Goal: Information Seeking & Learning: Learn about a topic

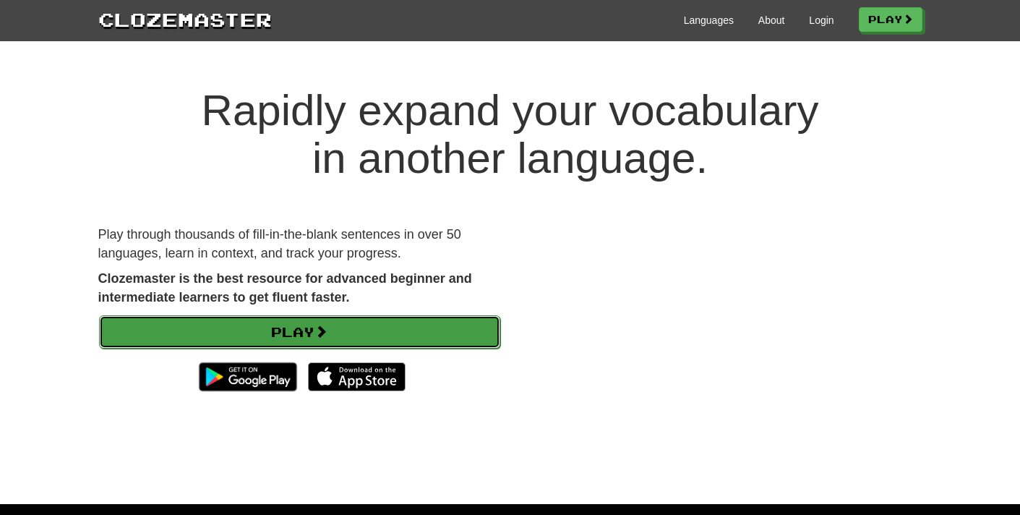
click at [265, 330] on link "Play" at bounding box center [299, 331] width 401 height 33
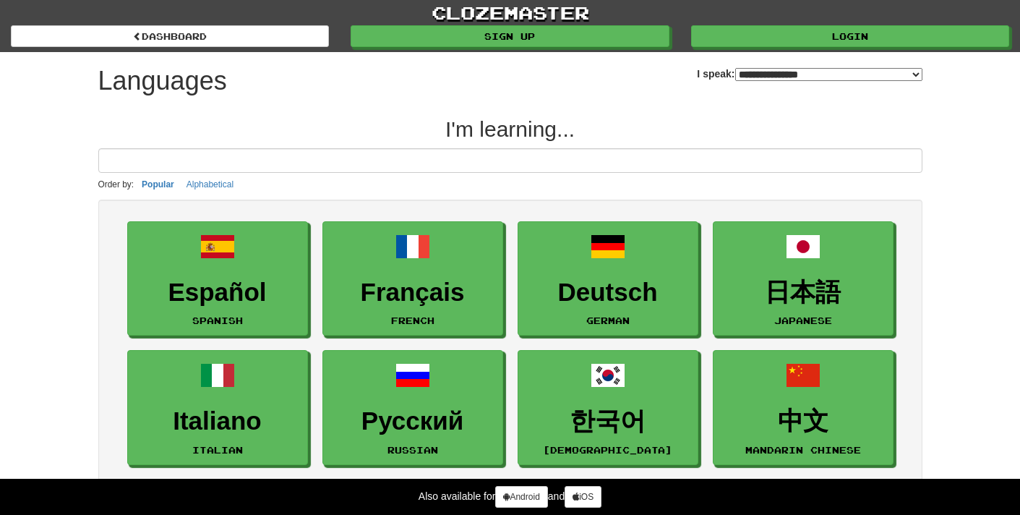
select select "*******"
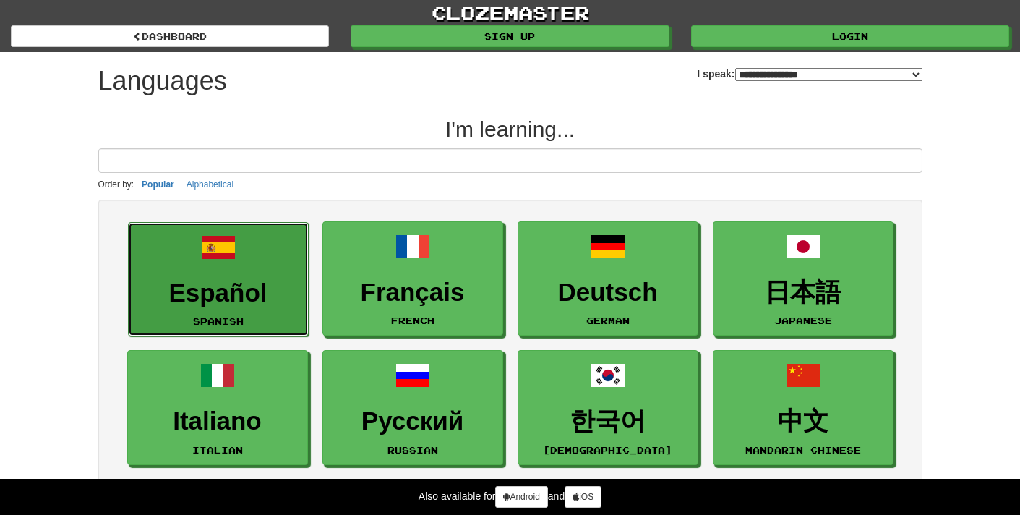
click at [268, 293] on h3 "Español" at bounding box center [218, 293] width 165 height 28
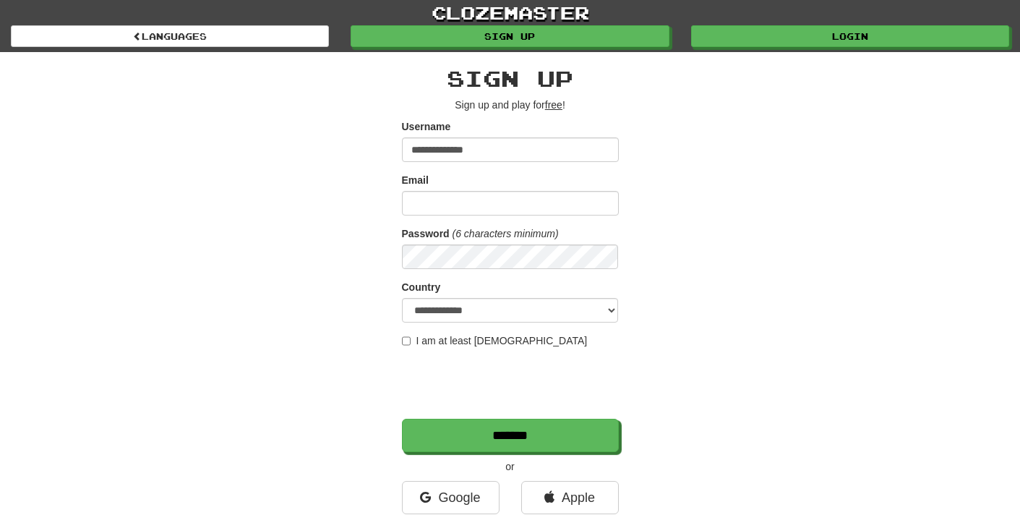
type input "**********"
click at [436, 213] on input "Email" at bounding box center [510, 203] width 217 height 25
click at [468, 202] on input "**********" at bounding box center [510, 203] width 217 height 25
click at [461, 202] on input "**********" at bounding box center [510, 203] width 217 height 25
type input "**********"
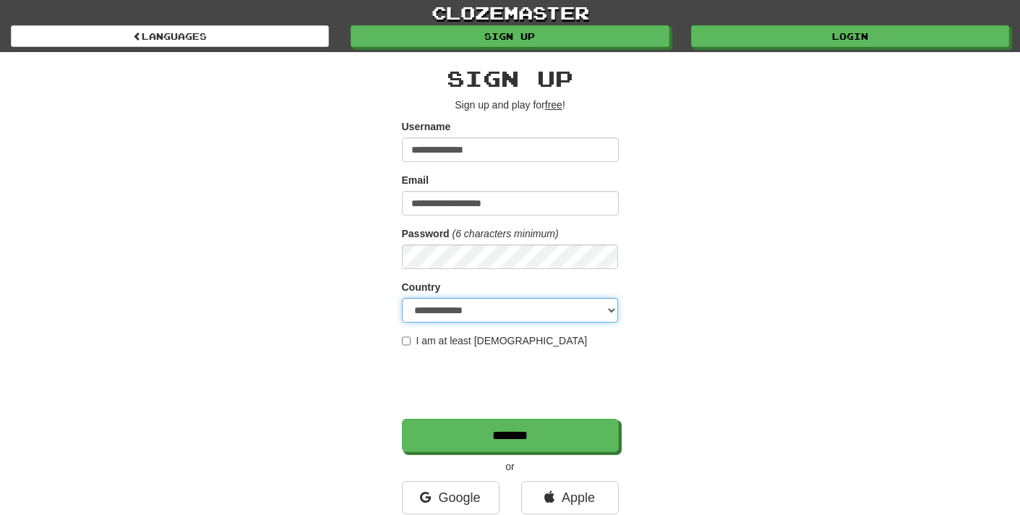
click at [487, 312] on select "**********" at bounding box center [510, 310] width 217 height 25
click at [402, 298] on select "**********" at bounding box center [510, 310] width 217 height 25
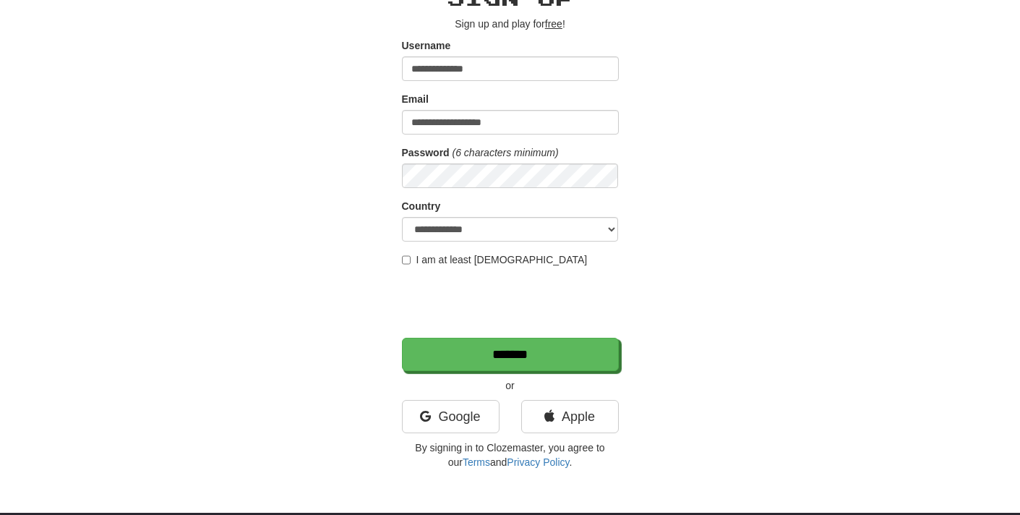
scroll to position [80, 0]
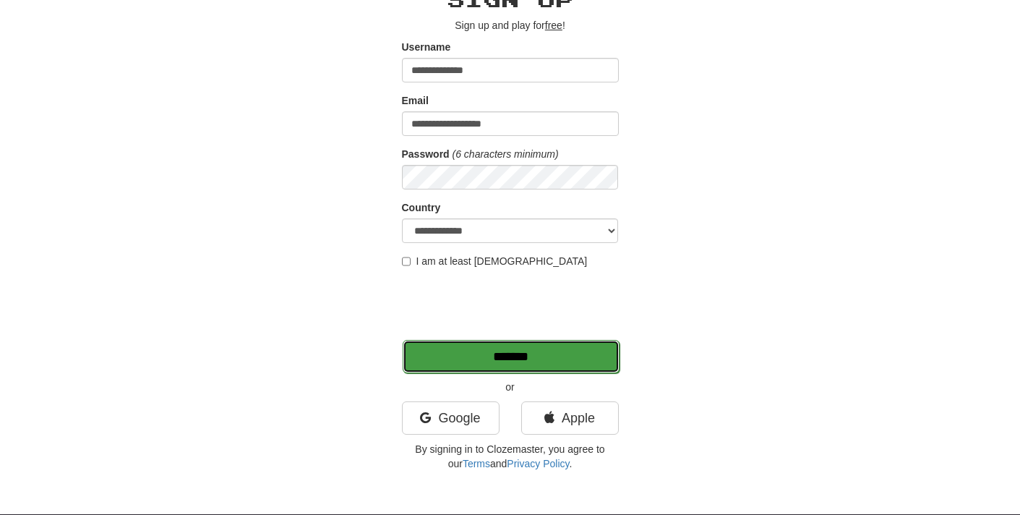
click at [575, 349] on input "*******" at bounding box center [511, 356] width 217 height 33
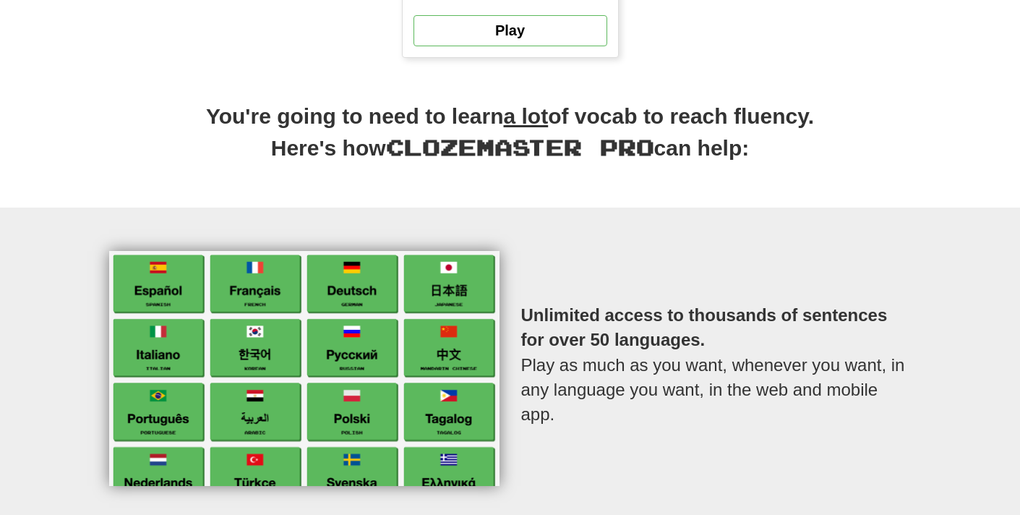
scroll to position [349, 0]
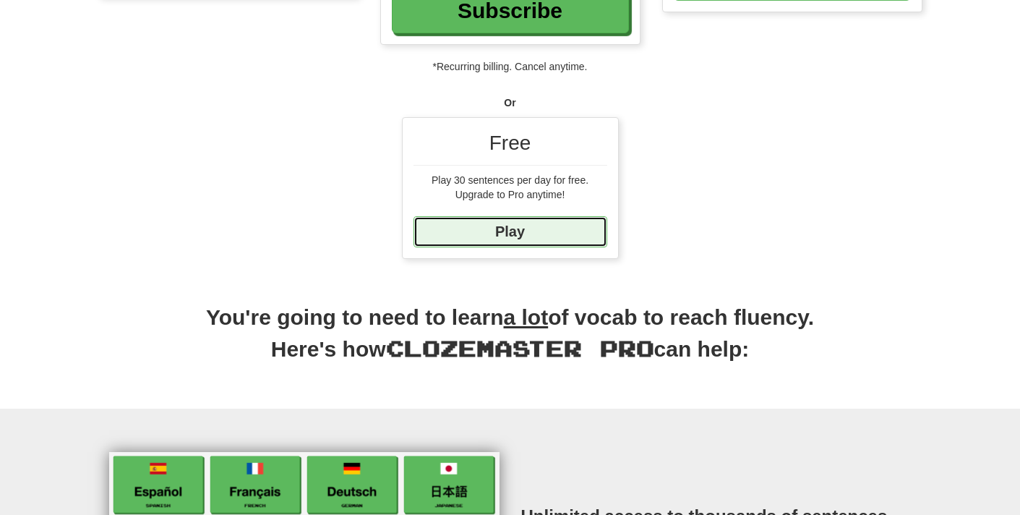
click at [500, 236] on link "Play" at bounding box center [511, 231] width 194 height 31
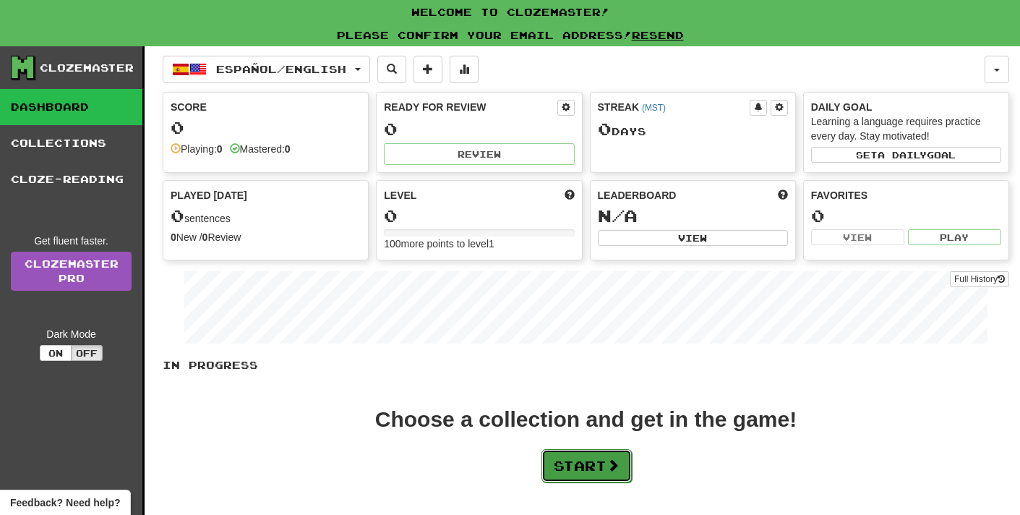
click at [584, 466] on button "Start" at bounding box center [587, 465] width 90 height 33
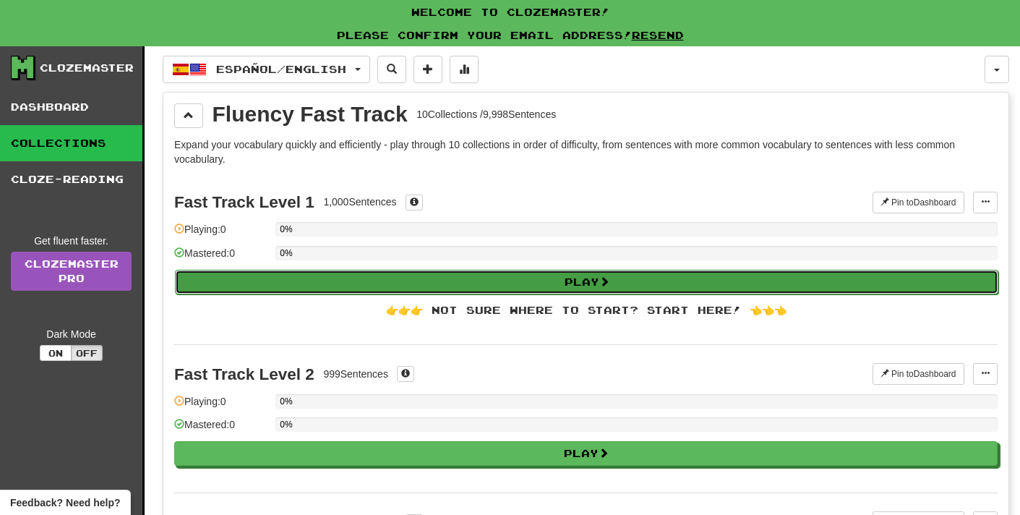
click at [465, 282] on button "Play" at bounding box center [587, 282] width 824 height 25
select select "**"
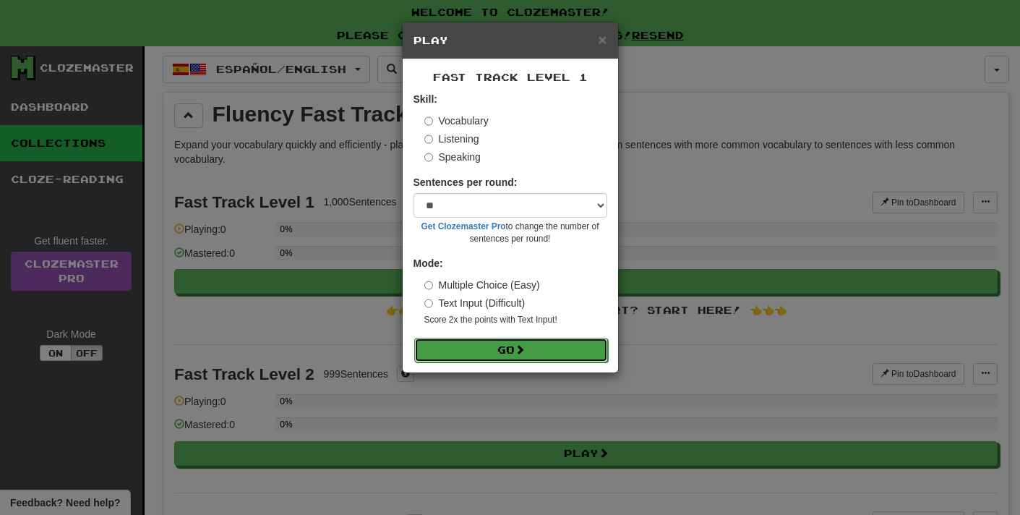
click at [521, 349] on span at bounding box center [520, 349] width 10 height 10
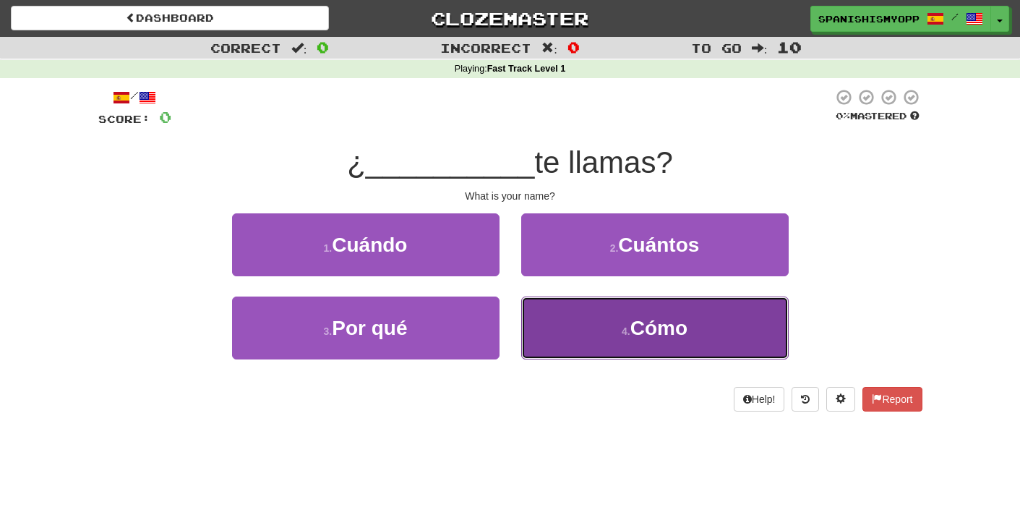
click at [594, 304] on button "4 . Cómo" at bounding box center [655, 327] width 268 height 63
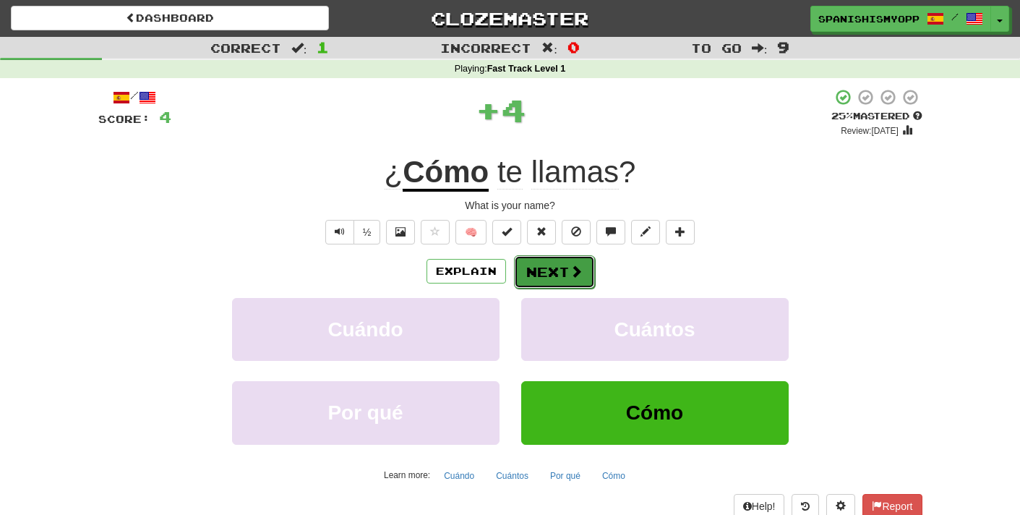
click at [548, 272] on button "Next" at bounding box center [554, 271] width 81 height 33
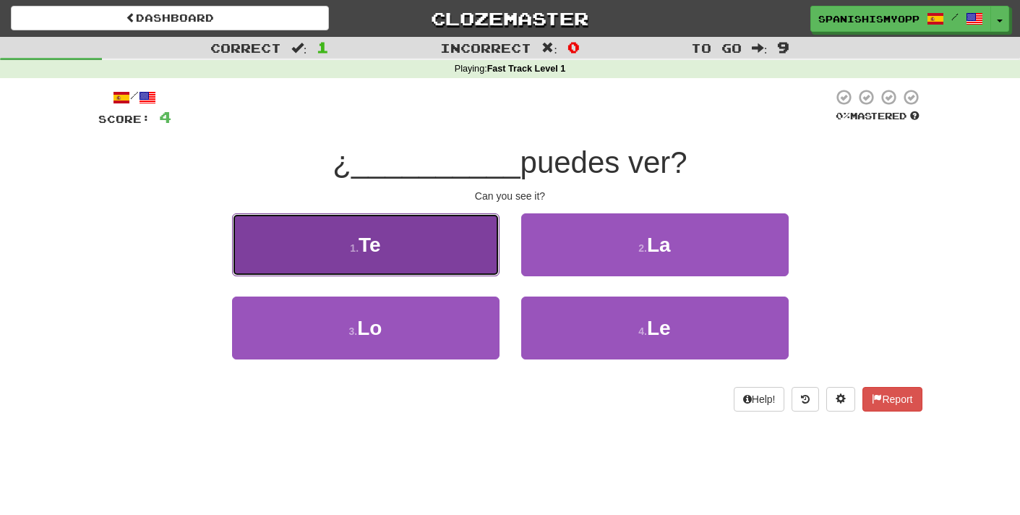
click at [378, 234] on span "Te" at bounding box center [370, 245] width 22 height 22
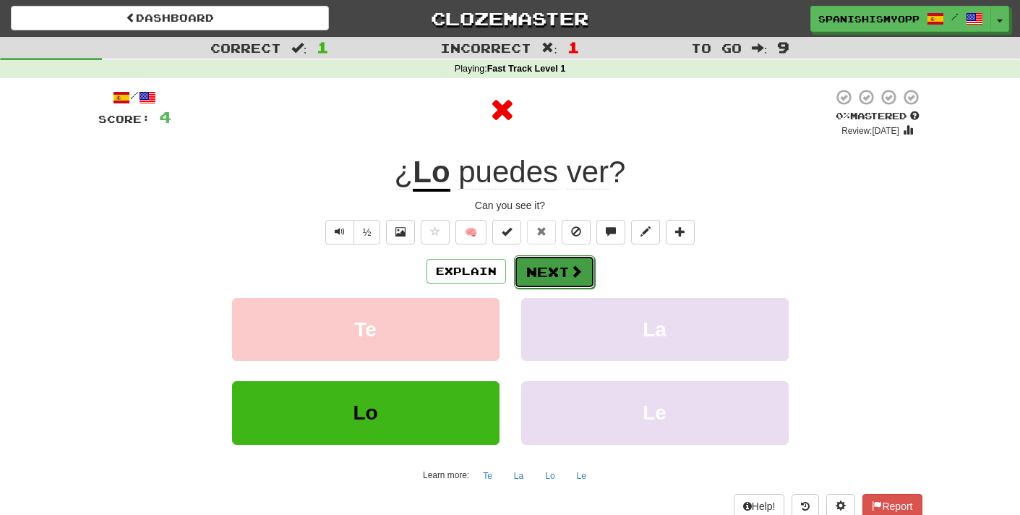
click at [560, 269] on button "Next" at bounding box center [554, 271] width 81 height 33
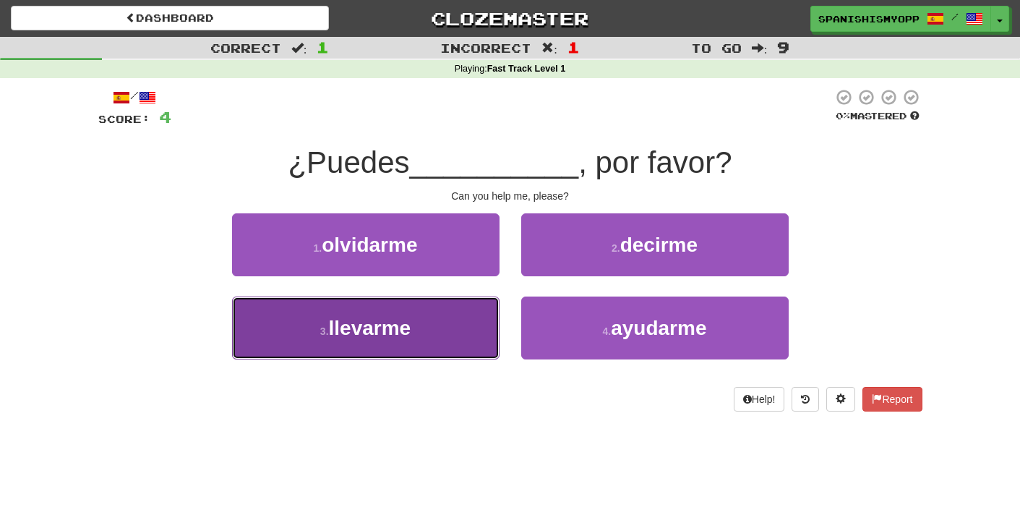
click at [450, 311] on button "3 . llevarme" at bounding box center [366, 327] width 268 height 63
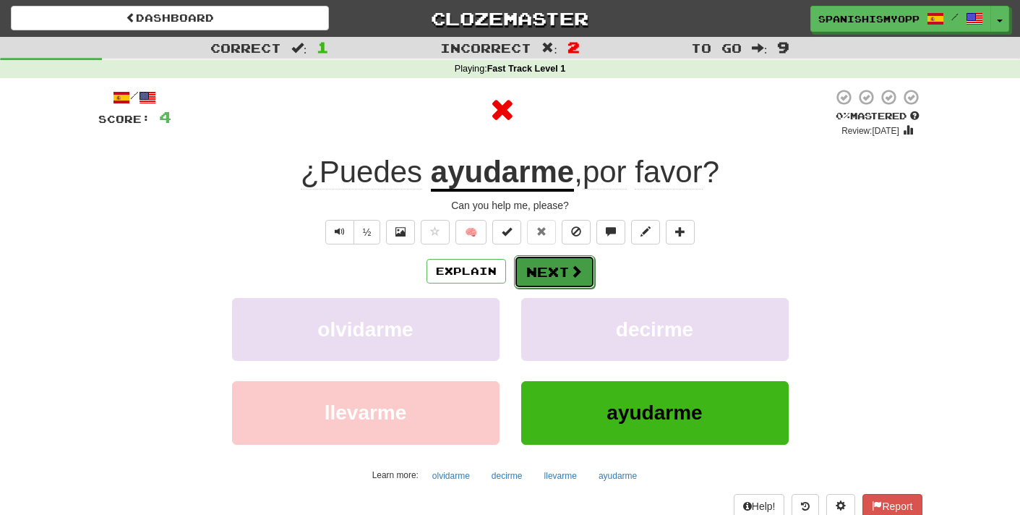
click at [521, 280] on button "Next" at bounding box center [554, 271] width 81 height 33
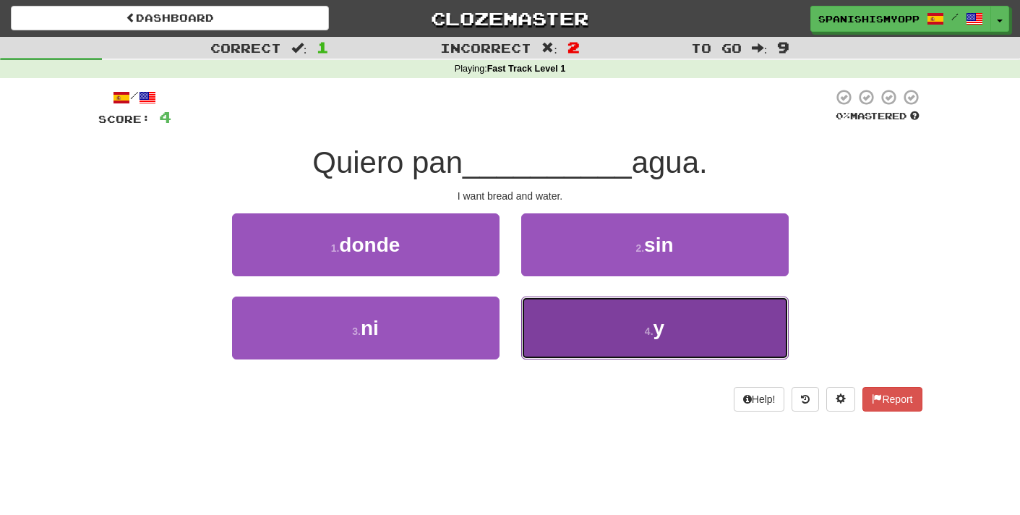
click at [592, 350] on button "4 . y" at bounding box center [655, 327] width 268 height 63
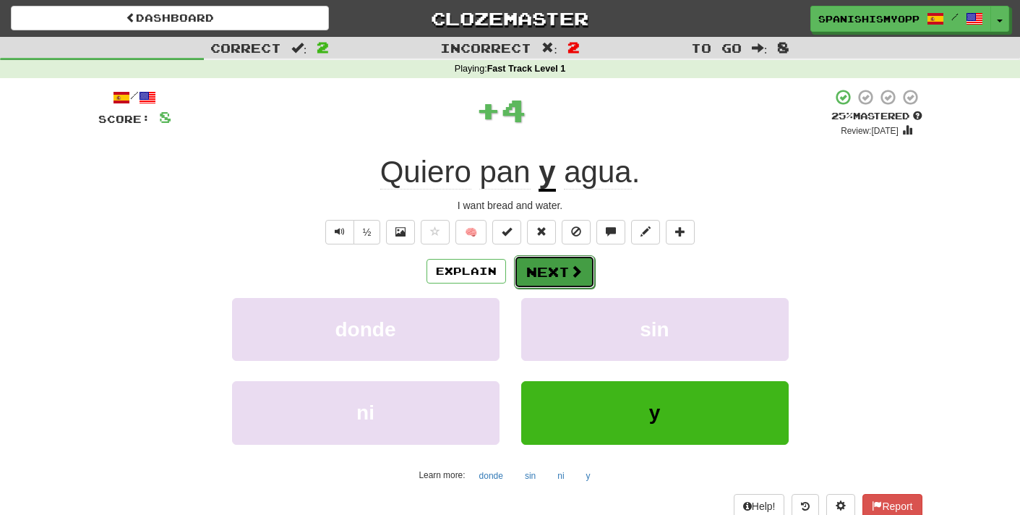
click at [531, 283] on button "Next" at bounding box center [554, 271] width 81 height 33
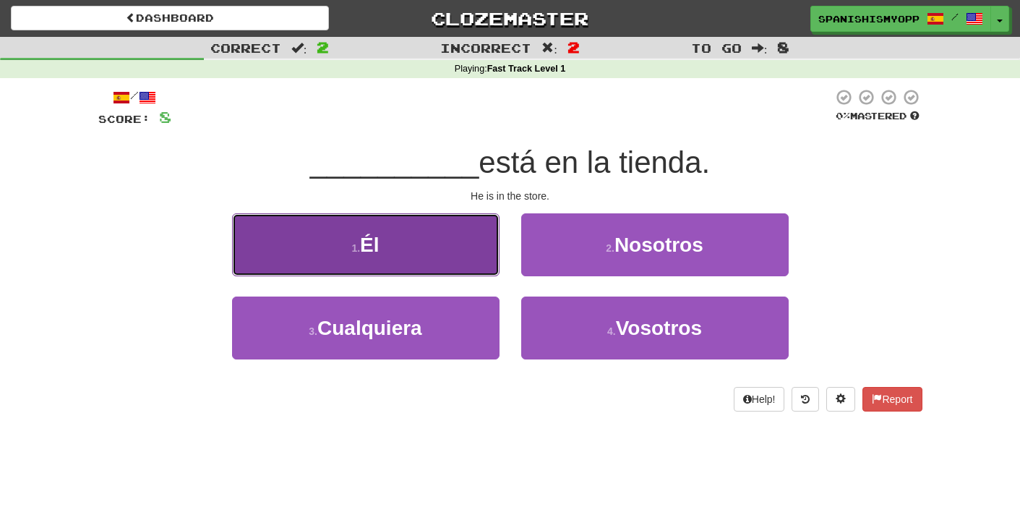
click at [391, 230] on button "1 . Él" at bounding box center [366, 244] width 268 height 63
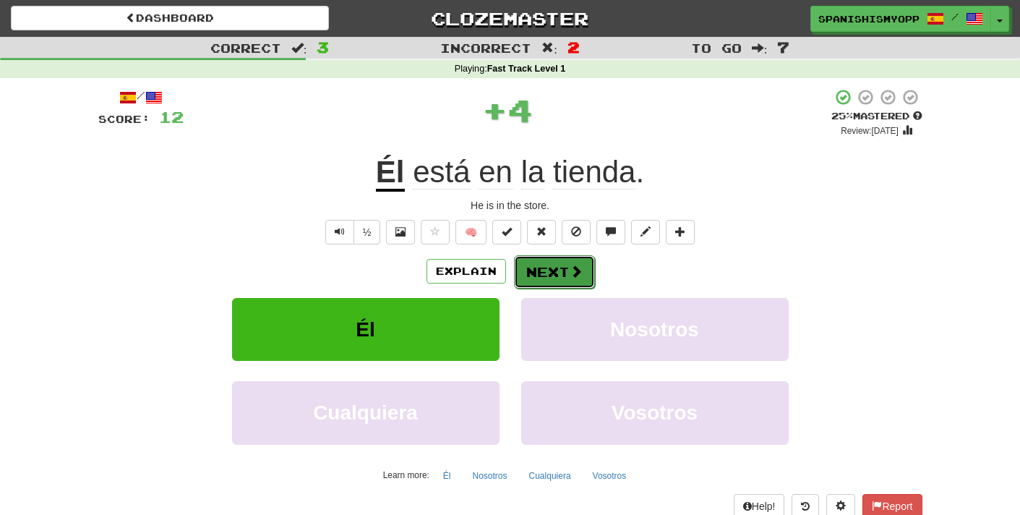
click at [540, 275] on button "Next" at bounding box center [554, 271] width 81 height 33
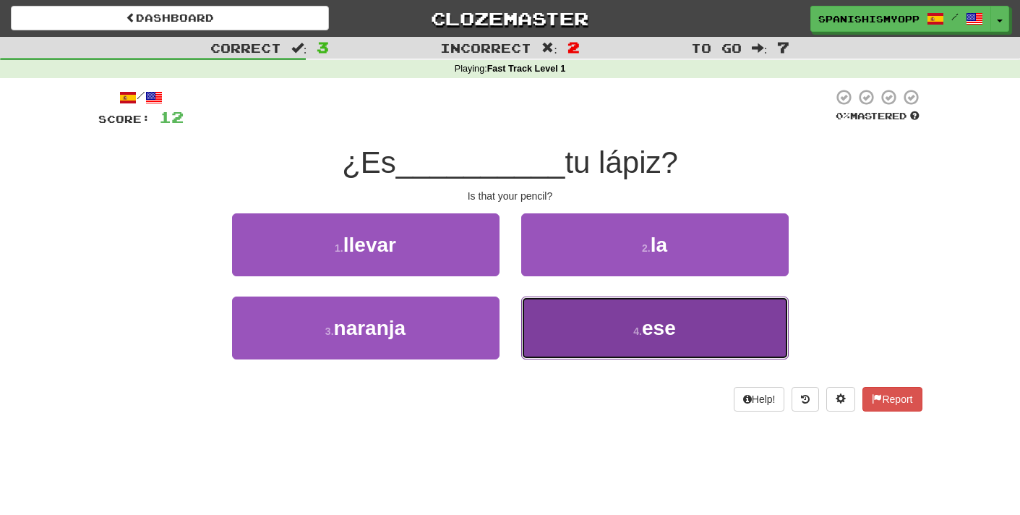
click at [598, 318] on button "4 . ese" at bounding box center [655, 327] width 268 height 63
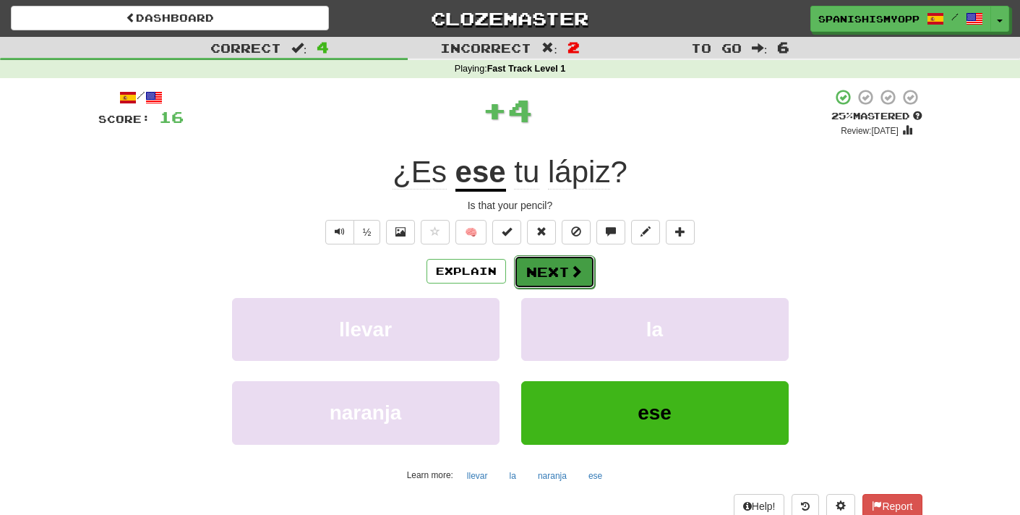
click at [560, 279] on button "Next" at bounding box center [554, 271] width 81 height 33
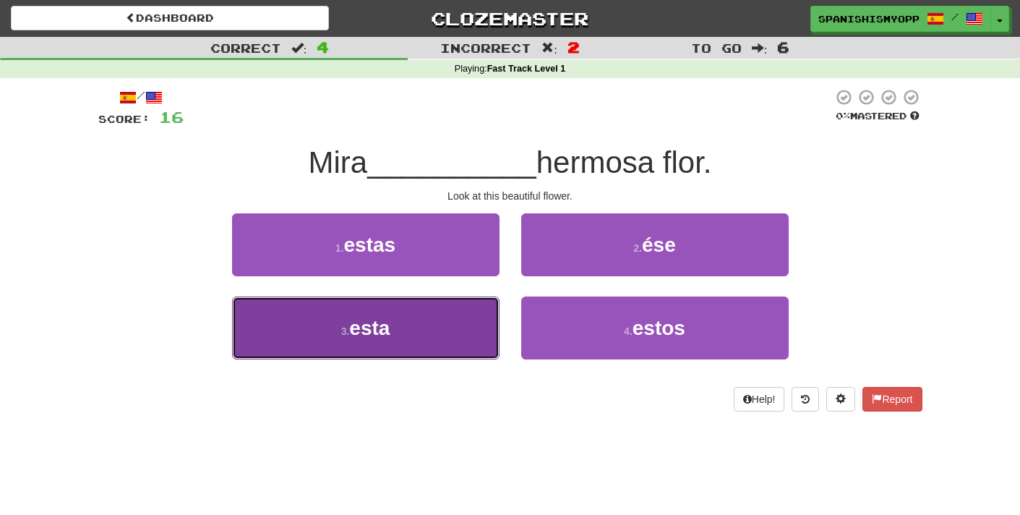
click at [445, 318] on button "3 . esta" at bounding box center [366, 327] width 268 height 63
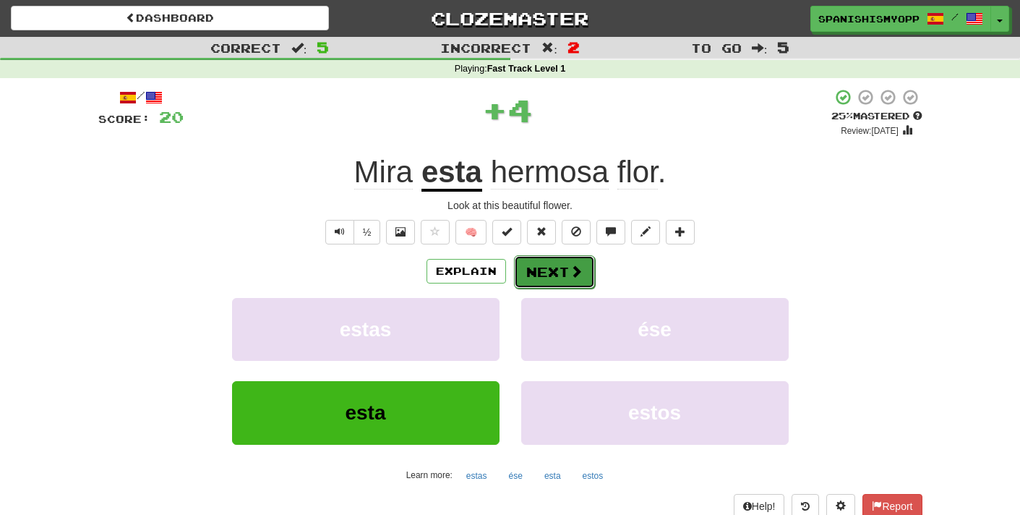
click at [540, 286] on button "Next" at bounding box center [554, 271] width 81 height 33
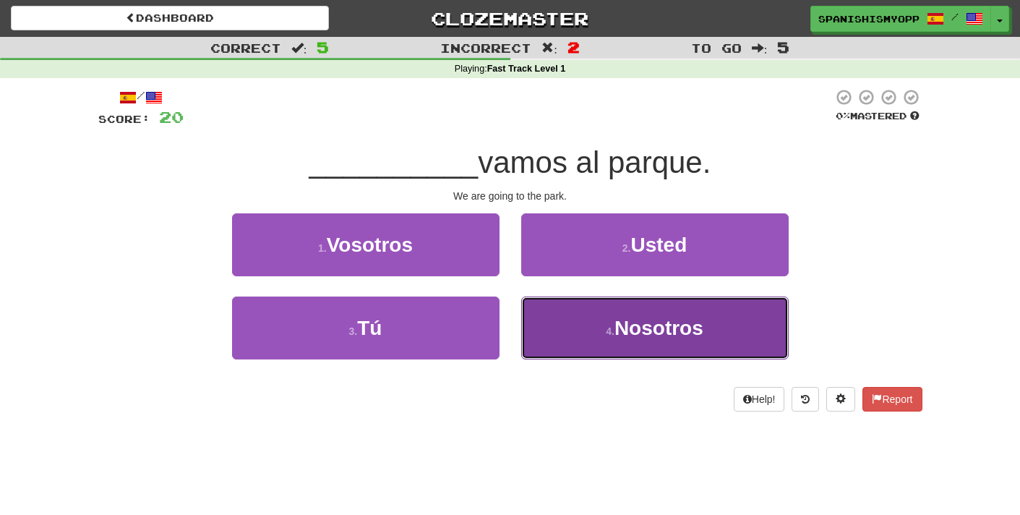
click at [613, 343] on button "4 . Nosotros" at bounding box center [655, 327] width 268 height 63
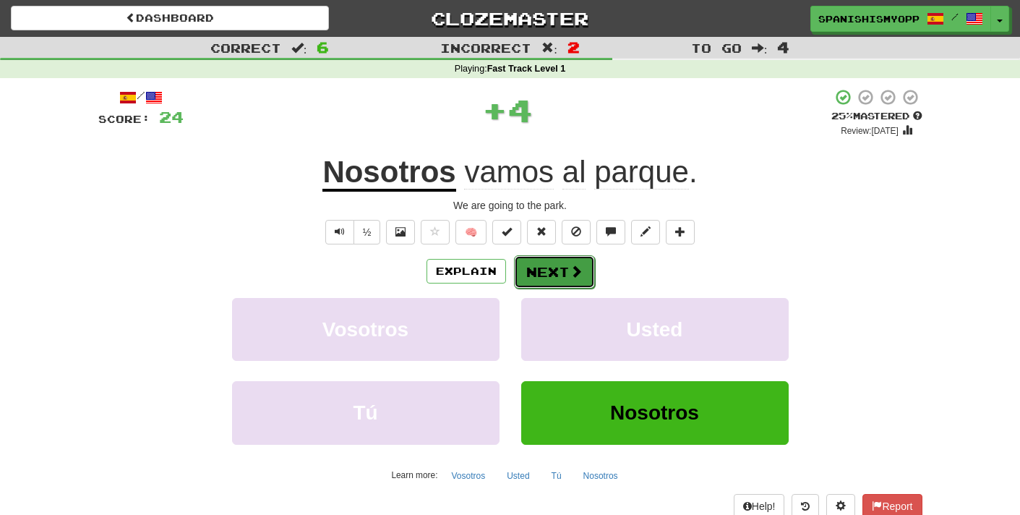
click at [542, 281] on button "Next" at bounding box center [554, 271] width 81 height 33
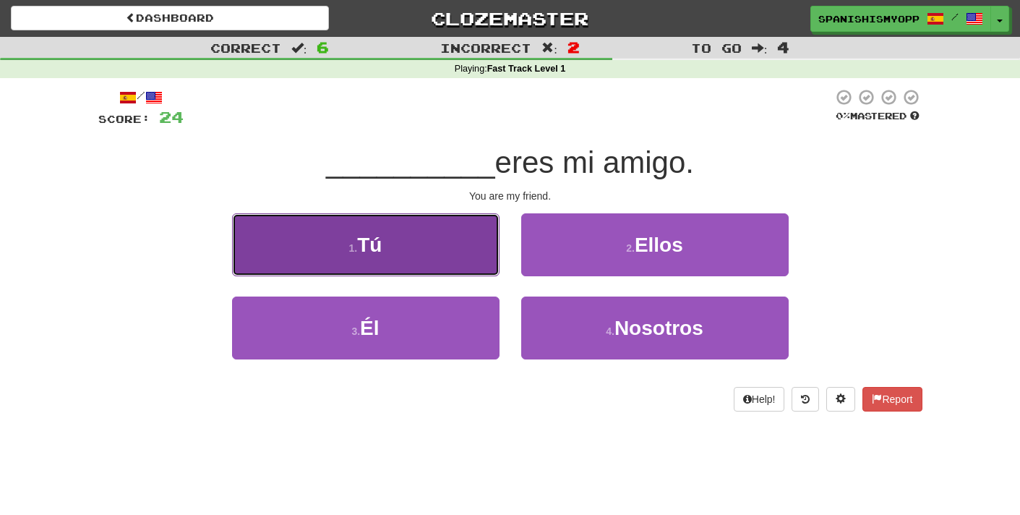
click at [448, 242] on button "1 . Tú" at bounding box center [366, 244] width 268 height 63
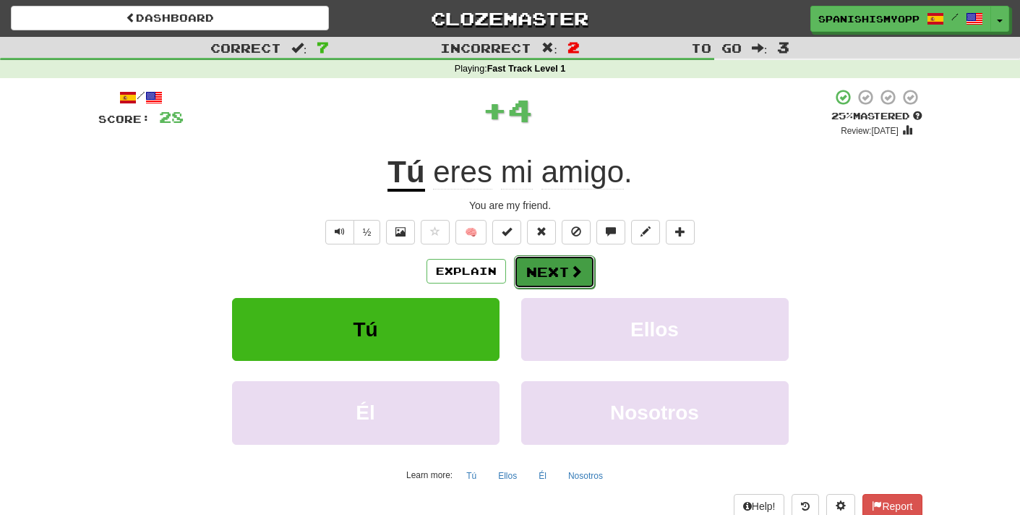
click at [553, 270] on button "Next" at bounding box center [554, 271] width 81 height 33
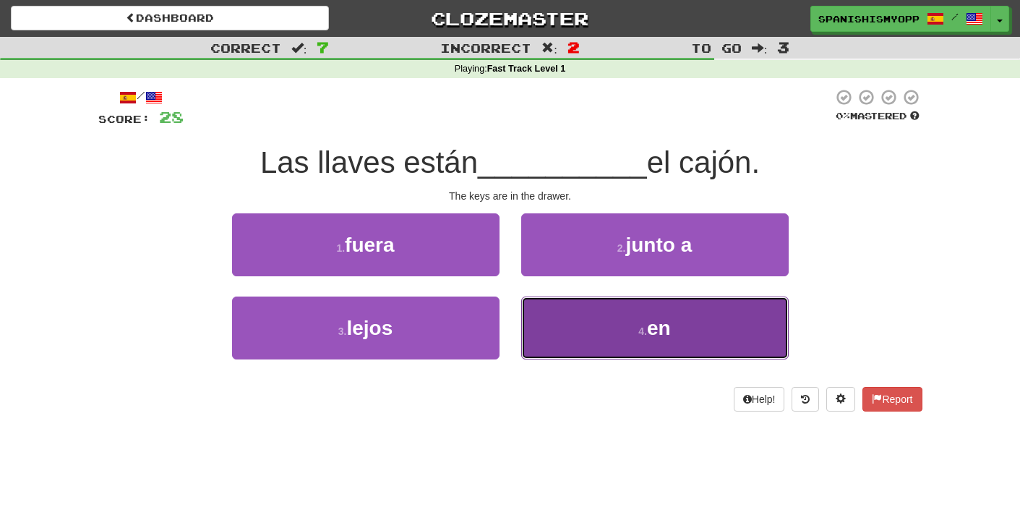
click at [666, 328] on span "en" at bounding box center [659, 328] width 24 height 22
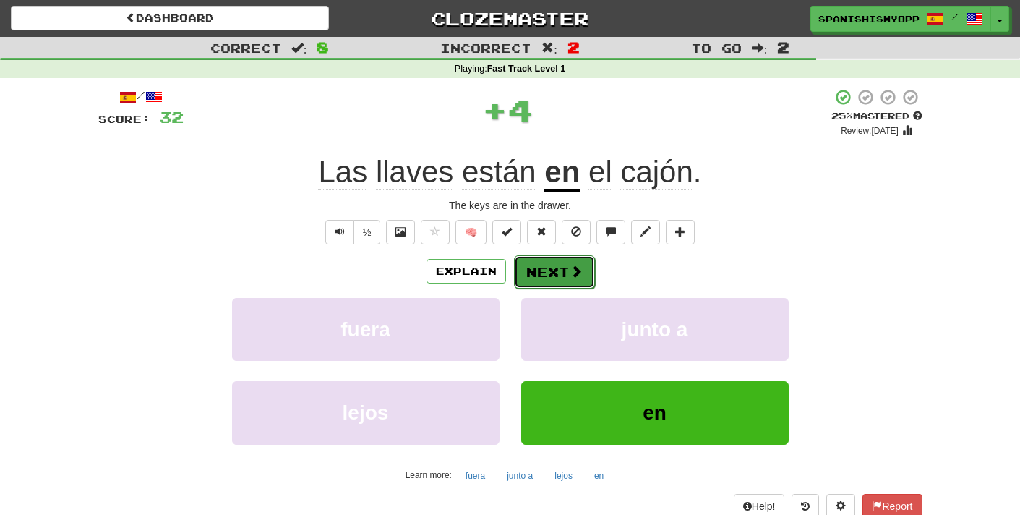
click at [546, 257] on button "Next" at bounding box center [554, 271] width 81 height 33
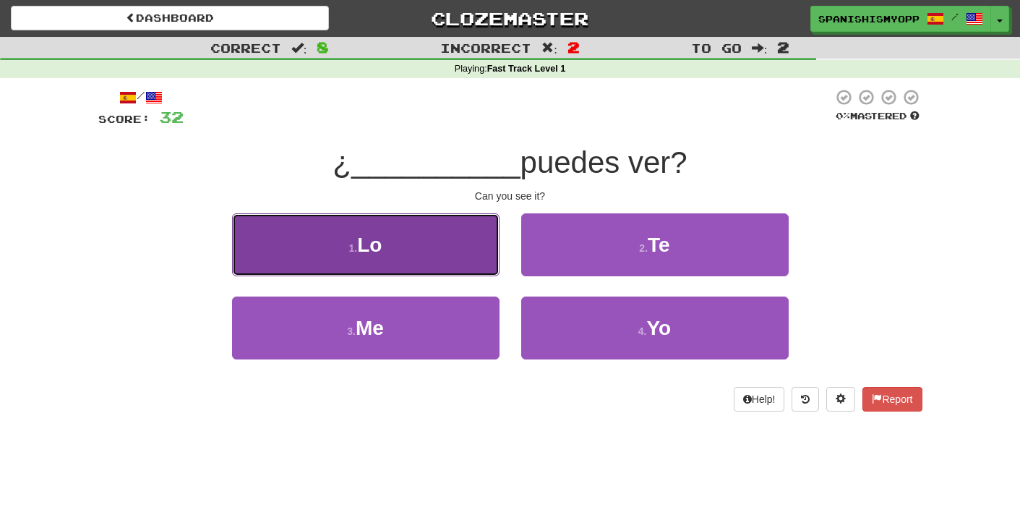
click at [445, 263] on button "1 . Lo" at bounding box center [366, 244] width 268 height 63
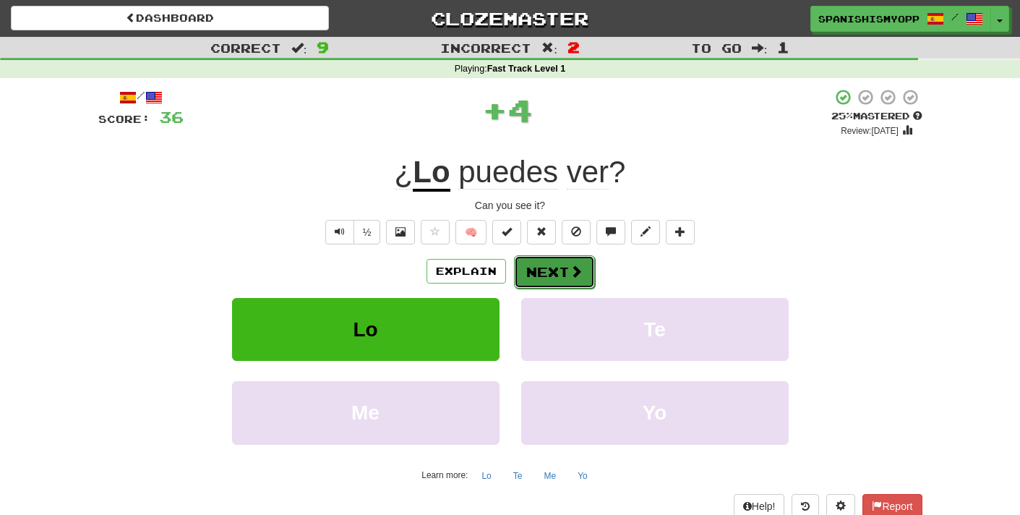
click at [566, 278] on button "Next" at bounding box center [554, 271] width 81 height 33
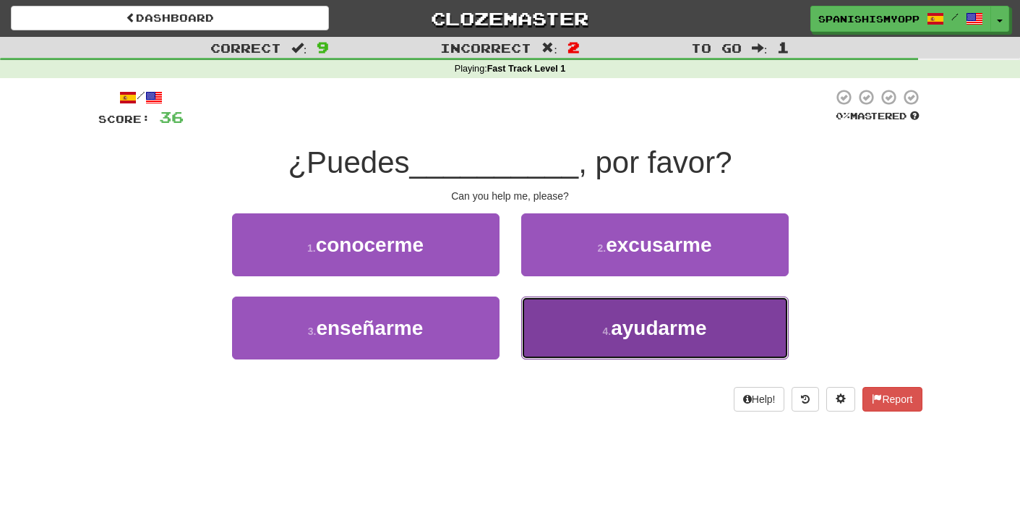
click at [647, 346] on button "4 . ayudarme" at bounding box center [655, 327] width 268 height 63
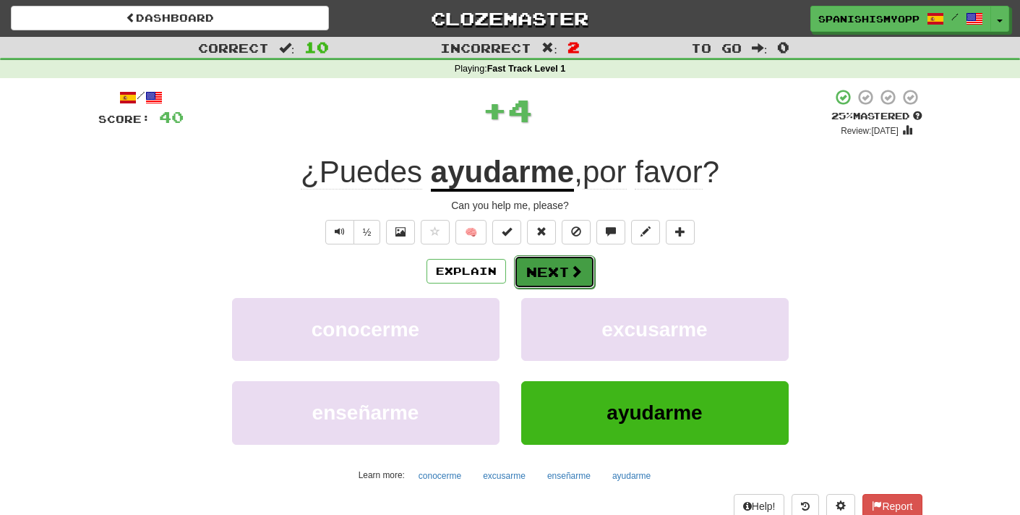
click at [540, 283] on button "Next" at bounding box center [554, 271] width 81 height 33
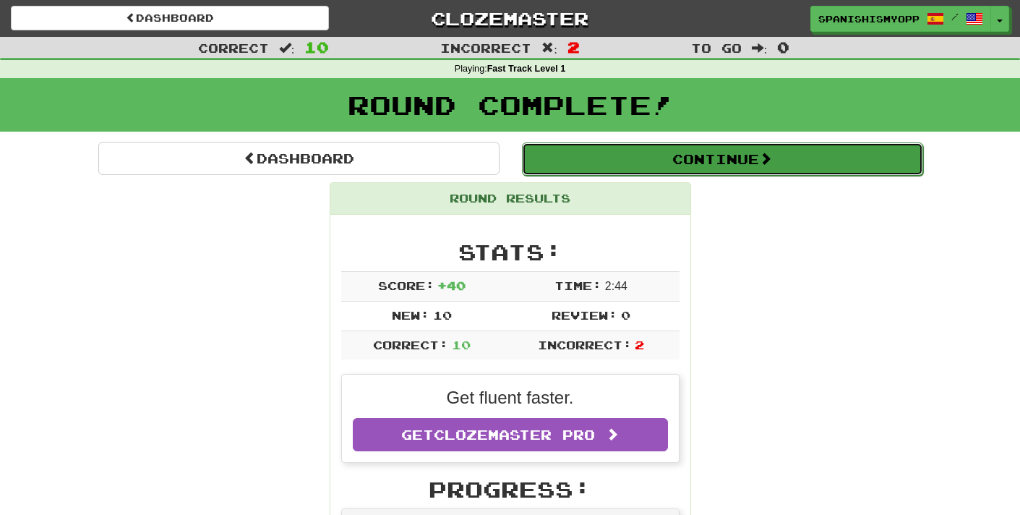
click at [619, 168] on button "Continue" at bounding box center [722, 158] width 401 height 33
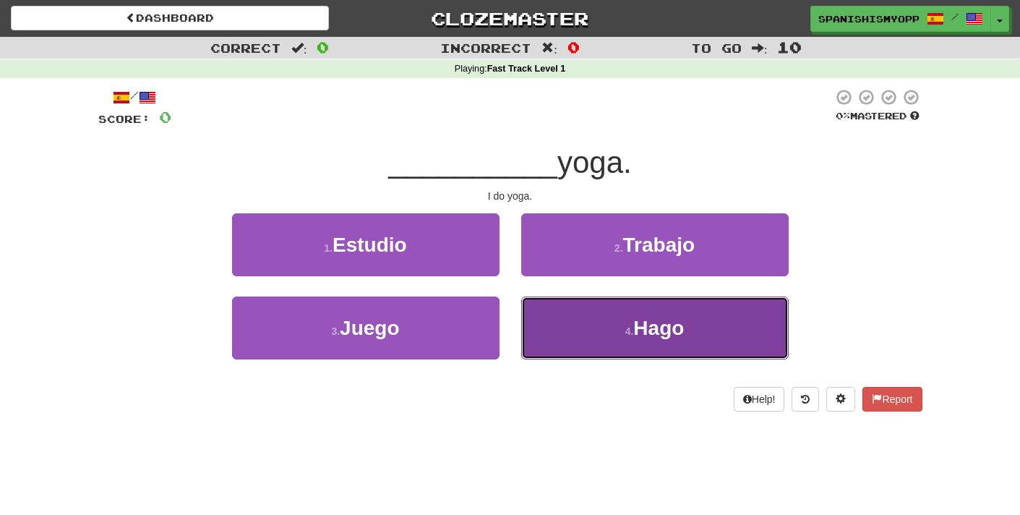
click at [580, 333] on button "4 . Hago" at bounding box center [655, 327] width 268 height 63
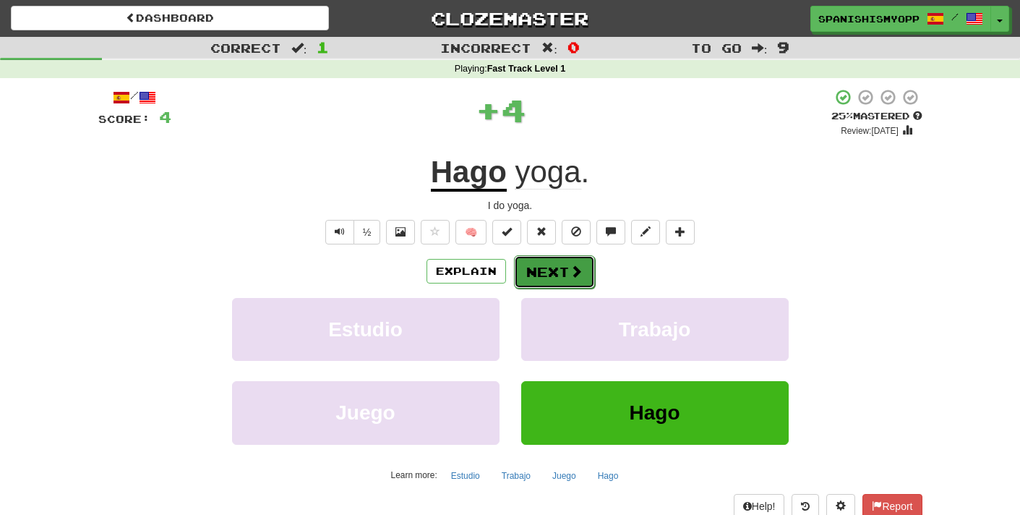
click at [522, 272] on button "Next" at bounding box center [554, 271] width 81 height 33
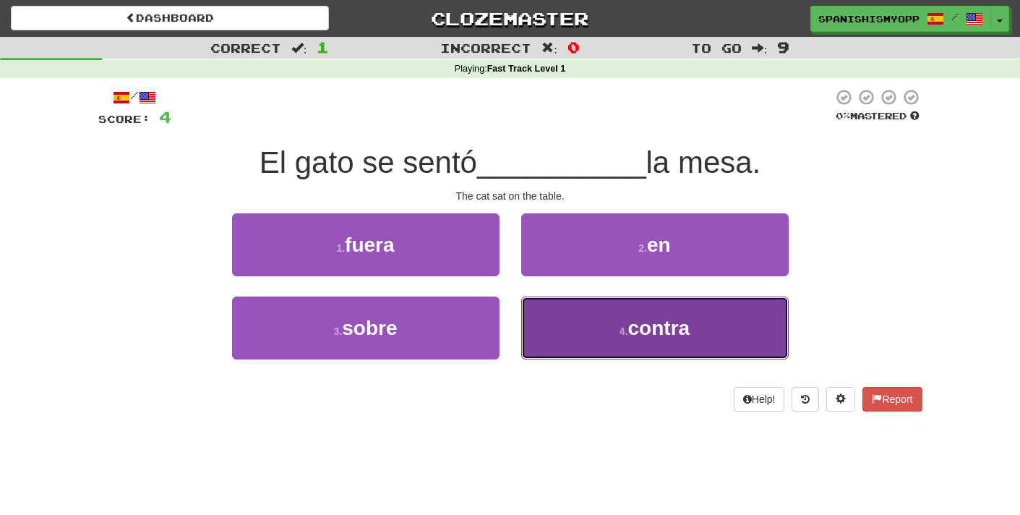
click at [547, 318] on button "4 . contra" at bounding box center [655, 327] width 268 height 63
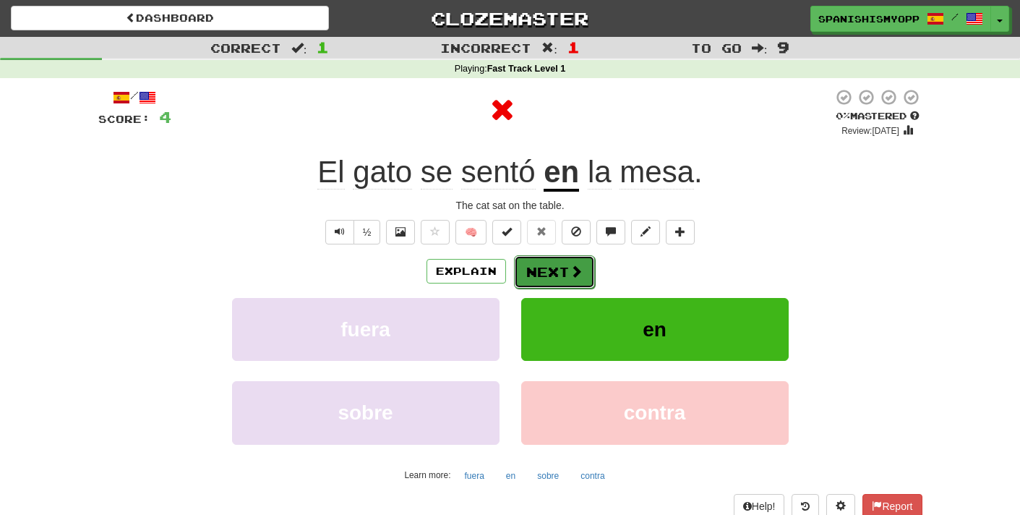
click at [534, 275] on button "Next" at bounding box center [554, 271] width 81 height 33
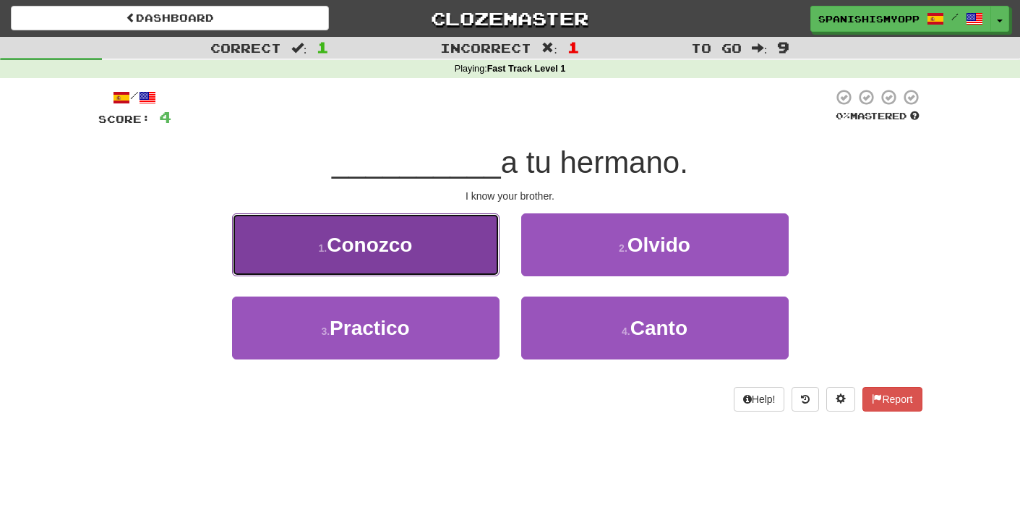
click at [491, 260] on button "1 . Conozco" at bounding box center [366, 244] width 268 height 63
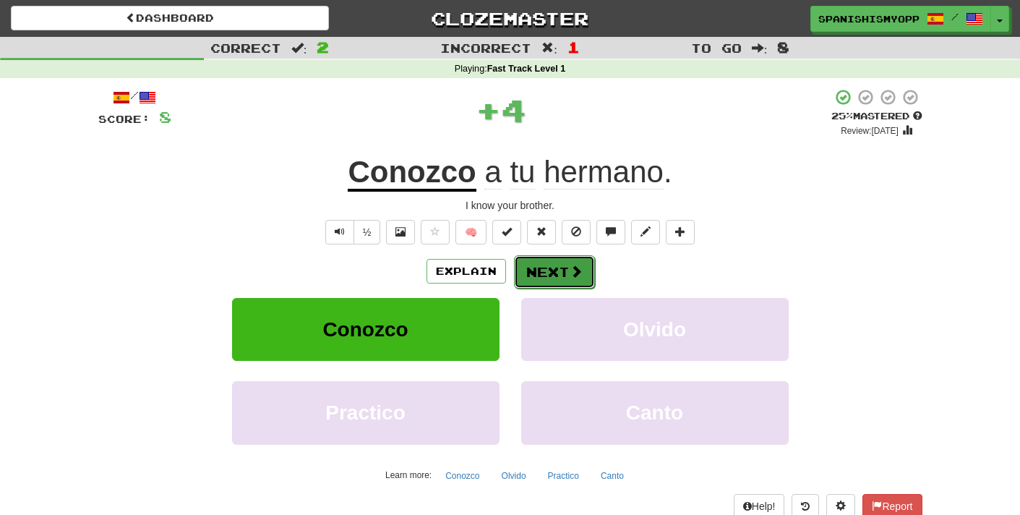
click at [550, 269] on button "Next" at bounding box center [554, 271] width 81 height 33
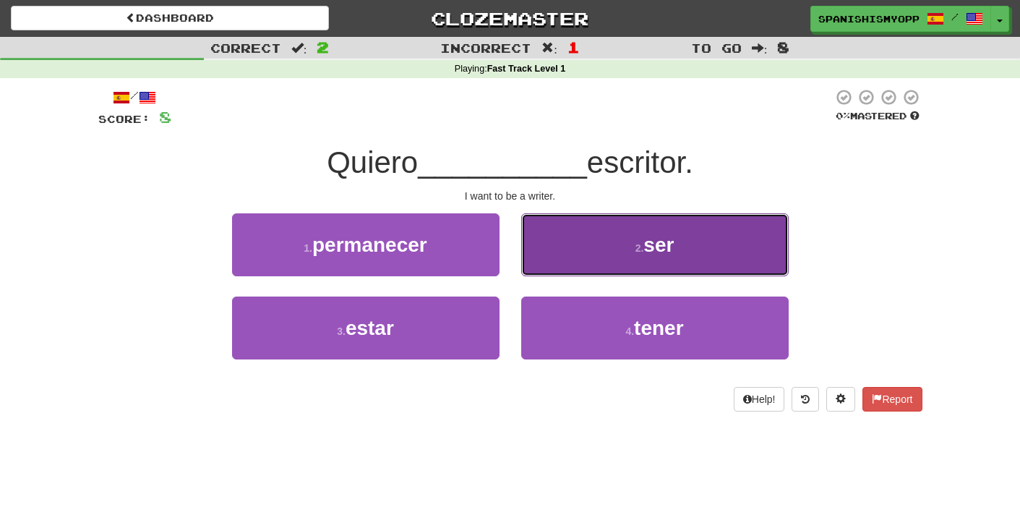
click at [636, 243] on small "2 ." at bounding box center [640, 248] width 9 height 12
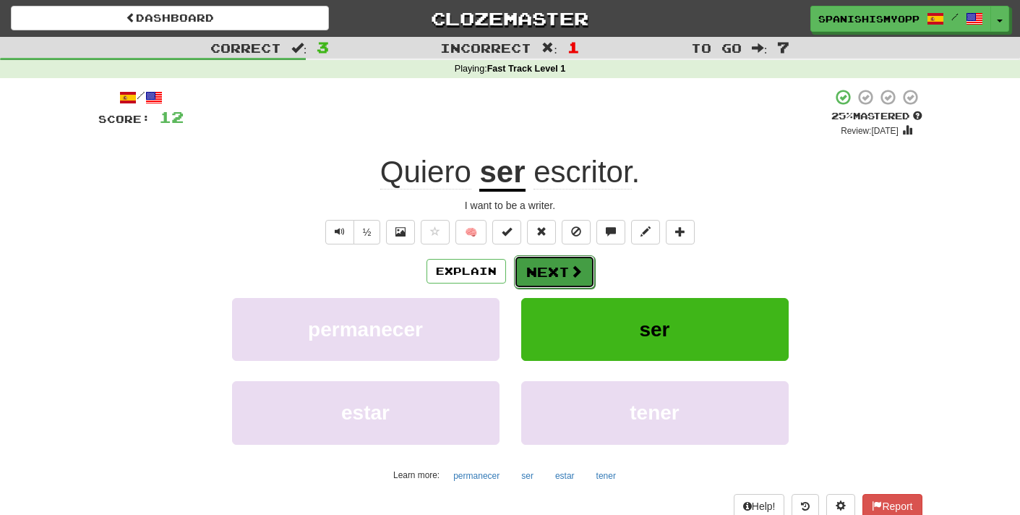
click at [552, 269] on button "Next" at bounding box center [554, 271] width 81 height 33
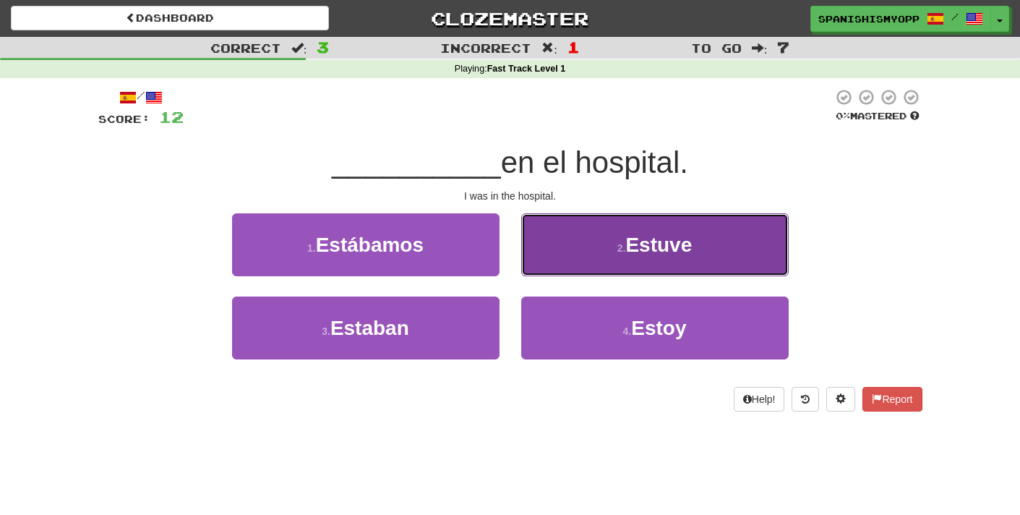
click at [563, 242] on button "2 . Estuve" at bounding box center [655, 244] width 268 height 63
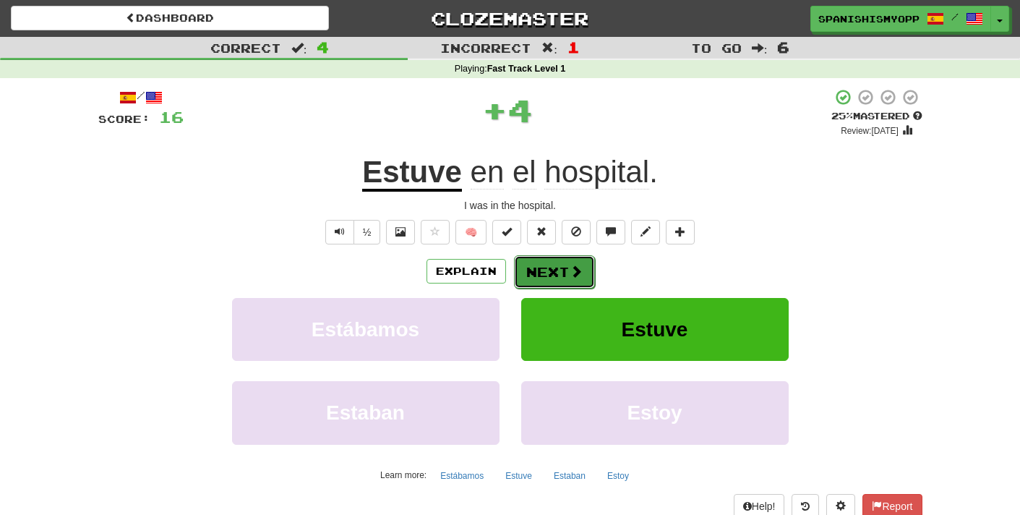
click at [556, 268] on button "Next" at bounding box center [554, 271] width 81 height 33
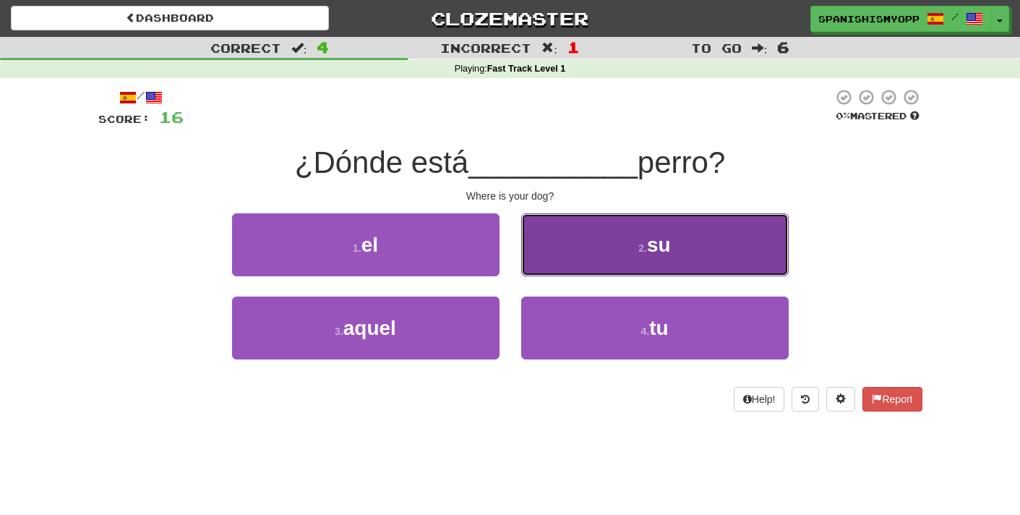
click at [624, 270] on button "2 . su" at bounding box center [655, 244] width 268 height 63
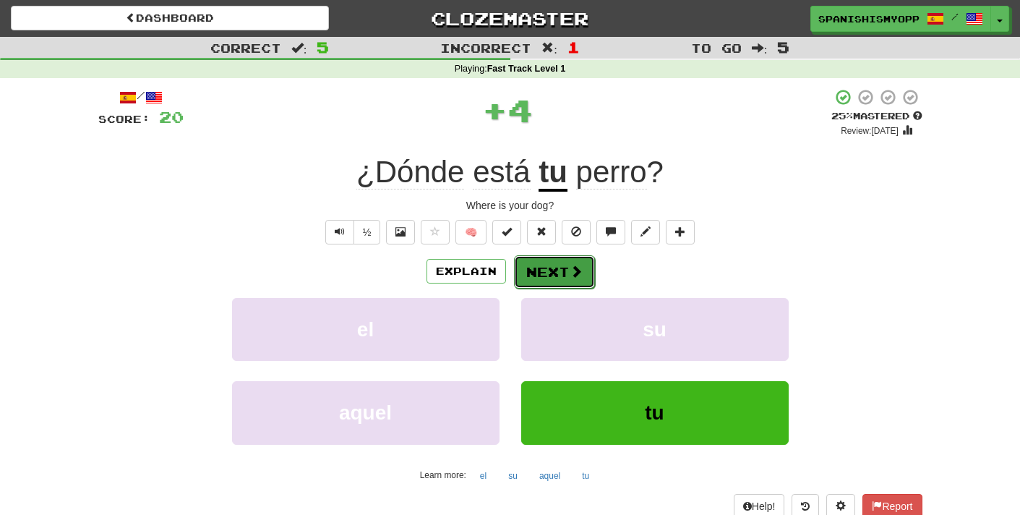
click at [539, 274] on button "Next" at bounding box center [554, 271] width 81 height 33
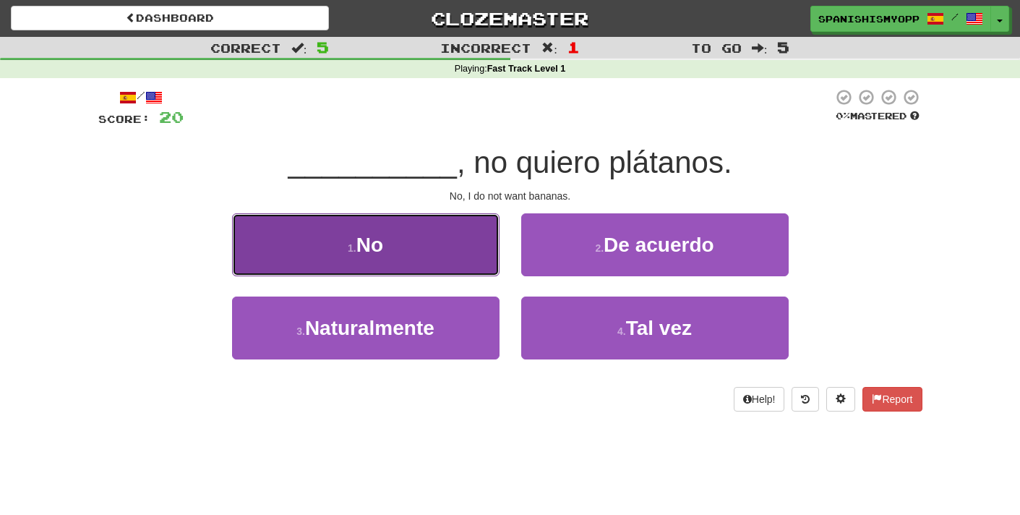
click at [492, 265] on button "1 . No" at bounding box center [366, 244] width 268 height 63
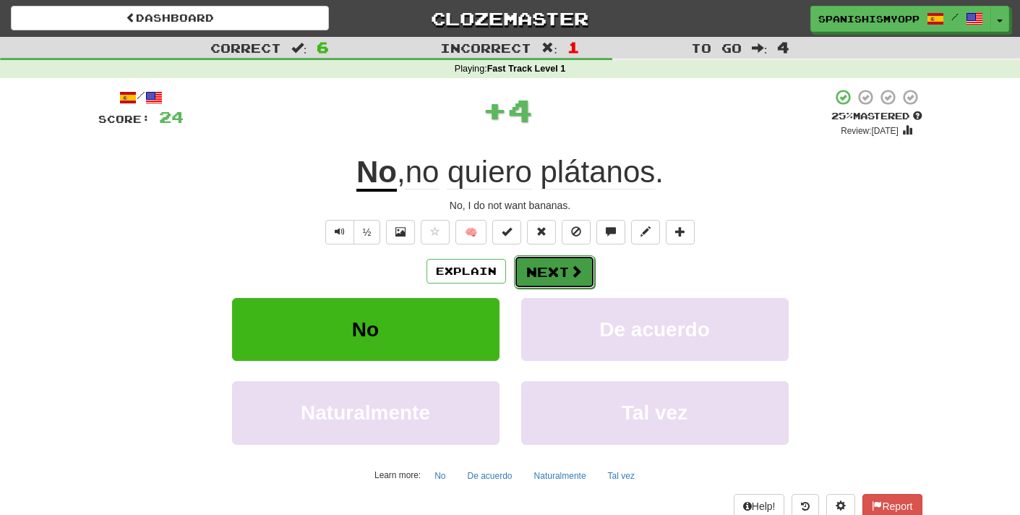
click at [579, 278] on button "Next" at bounding box center [554, 271] width 81 height 33
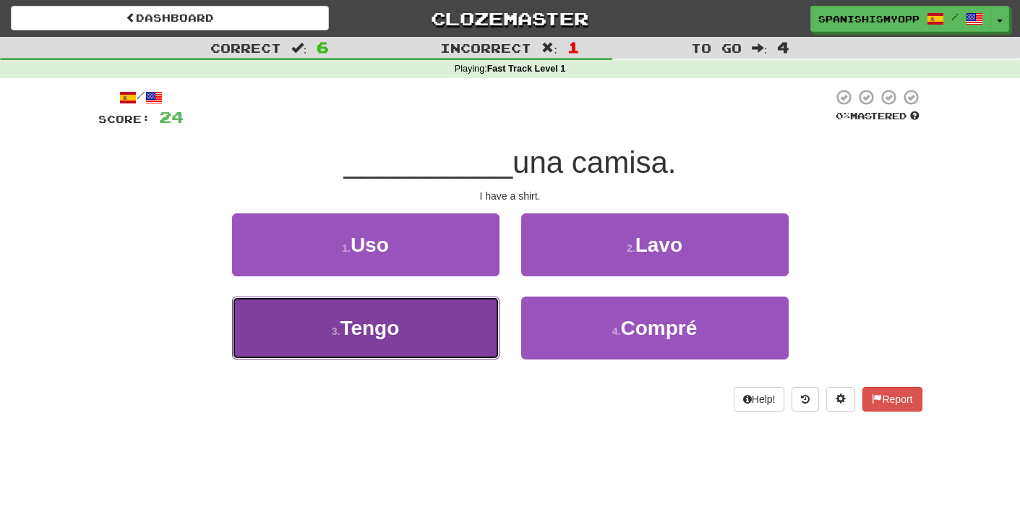
click at [431, 333] on button "3 . Tengo" at bounding box center [366, 327] width 268 height 63
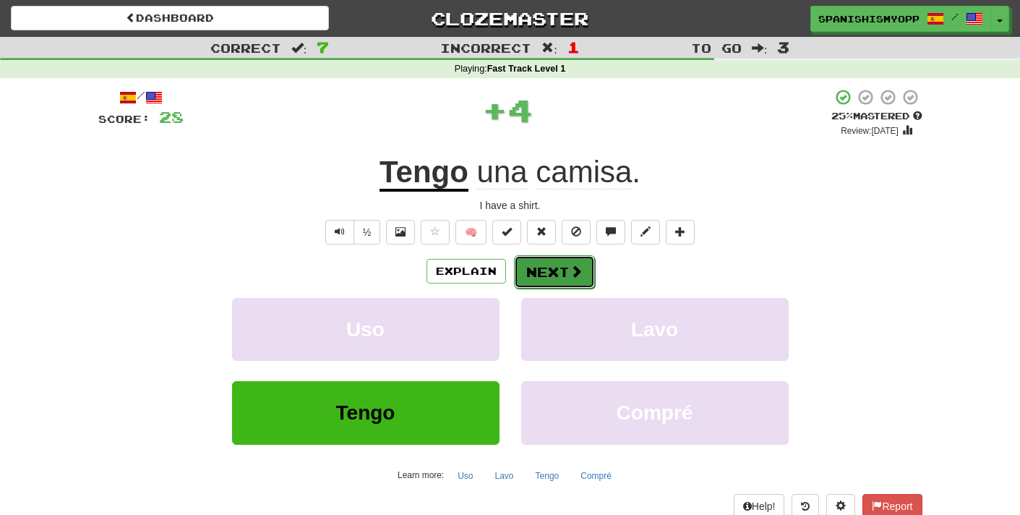
click at [573, 266] on span at bounding box center [576, 271] width 13 height 13
